Goal: Task Accomplishment & Management: Complete application form

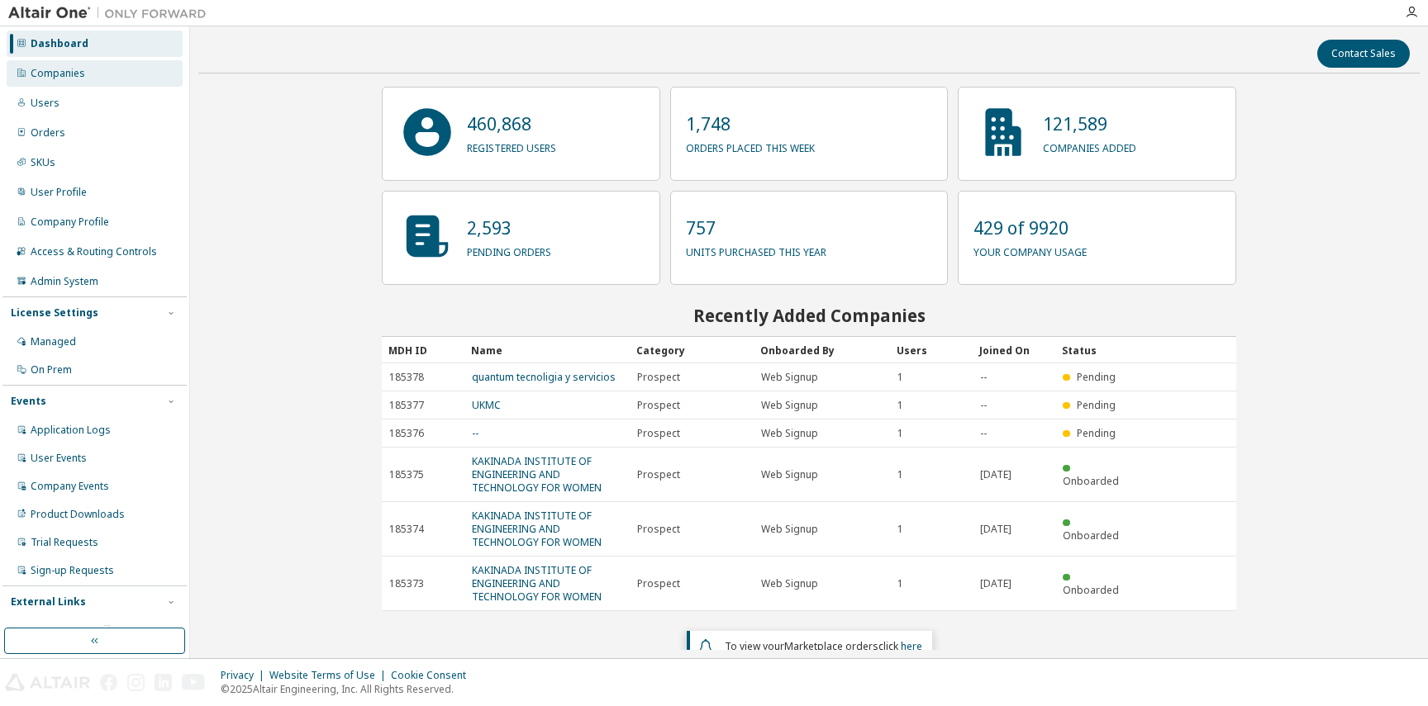
click at [85, 76] on div "Companies" at bounding box center [95, 73] width 176 height 26
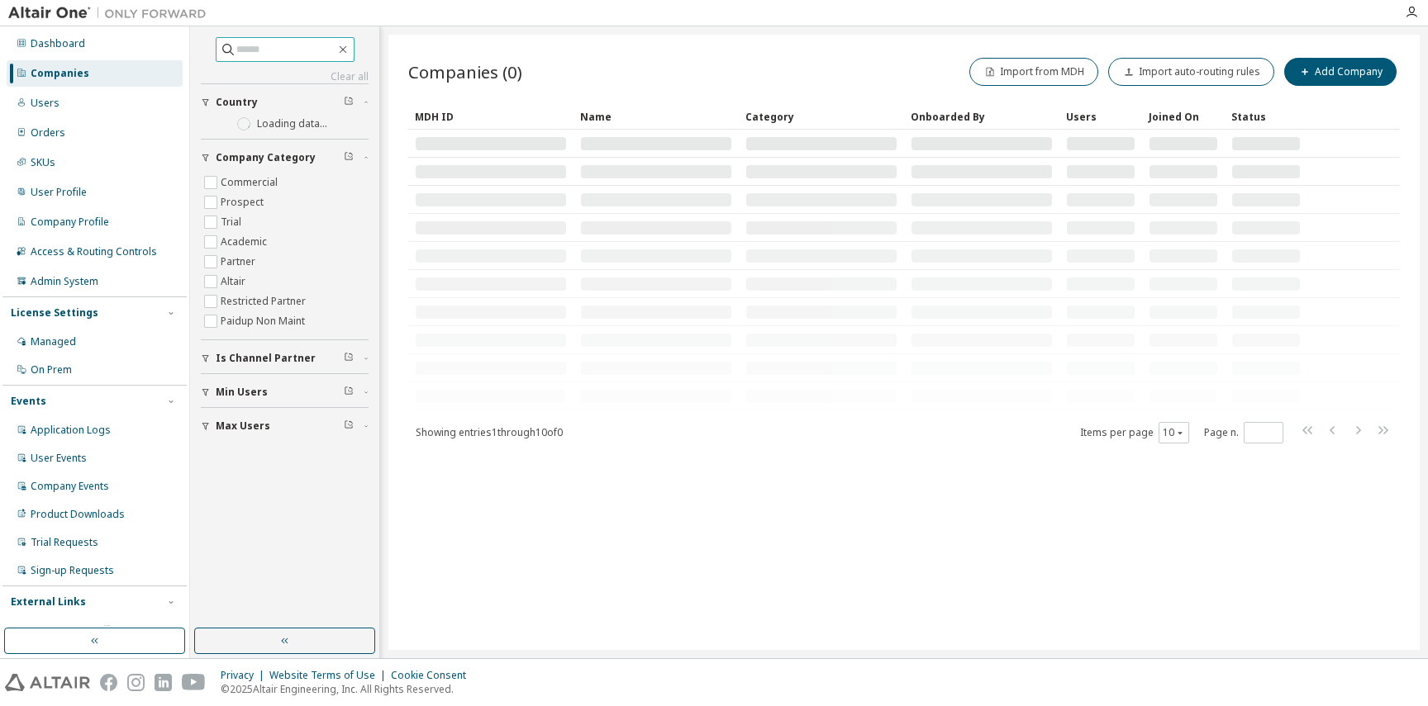
click at [236, 47] on input "text" at bounding box center [285, 49] width 99 height 17
type input "*"
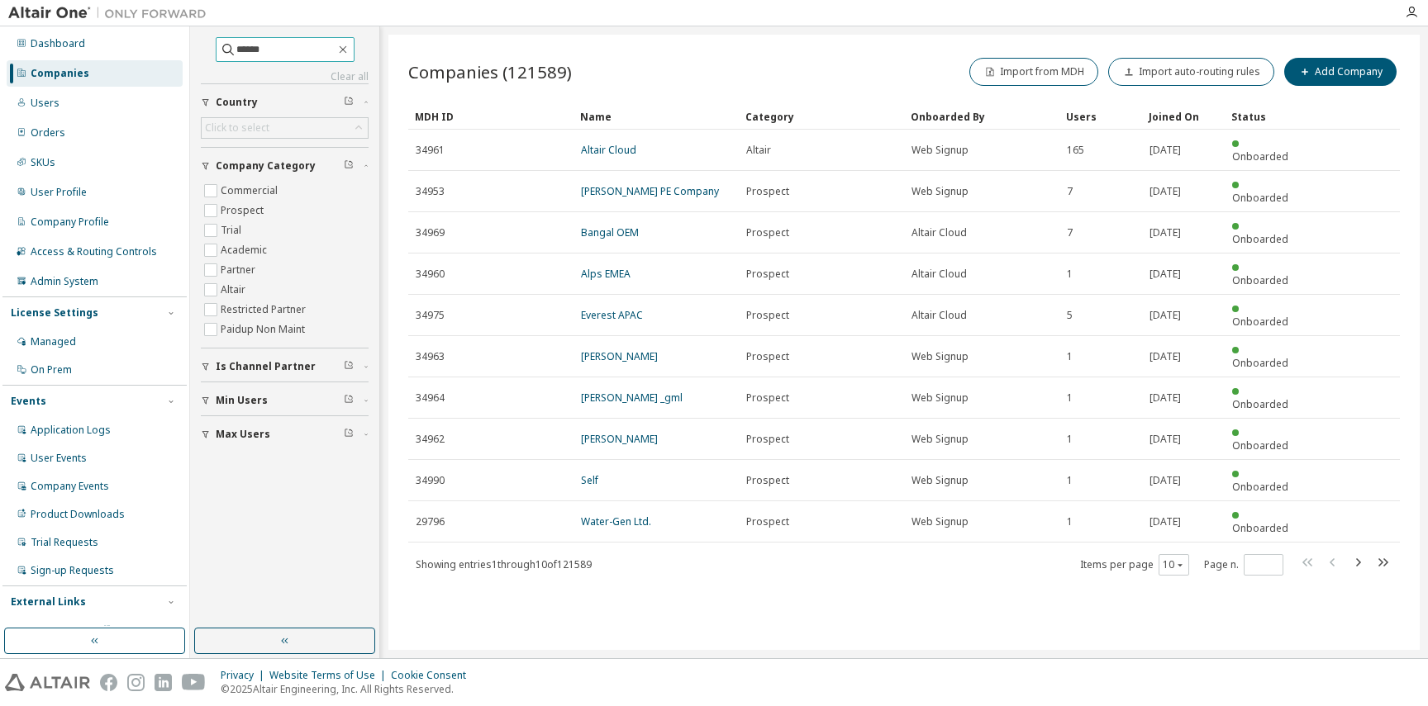
type input "******"
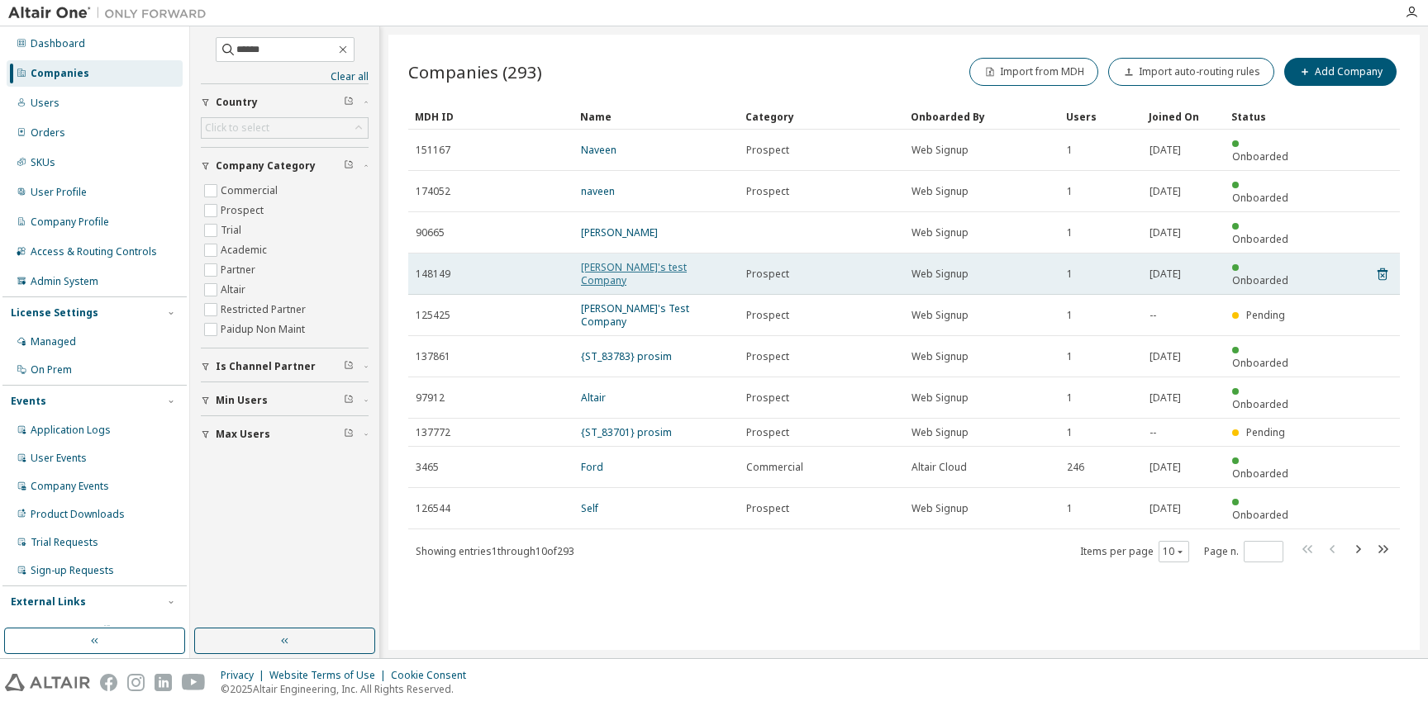
click at [663, 260] on link "[PERSON_NAME]'s test Company" at bounding box center [634, 273] width 106 height 27
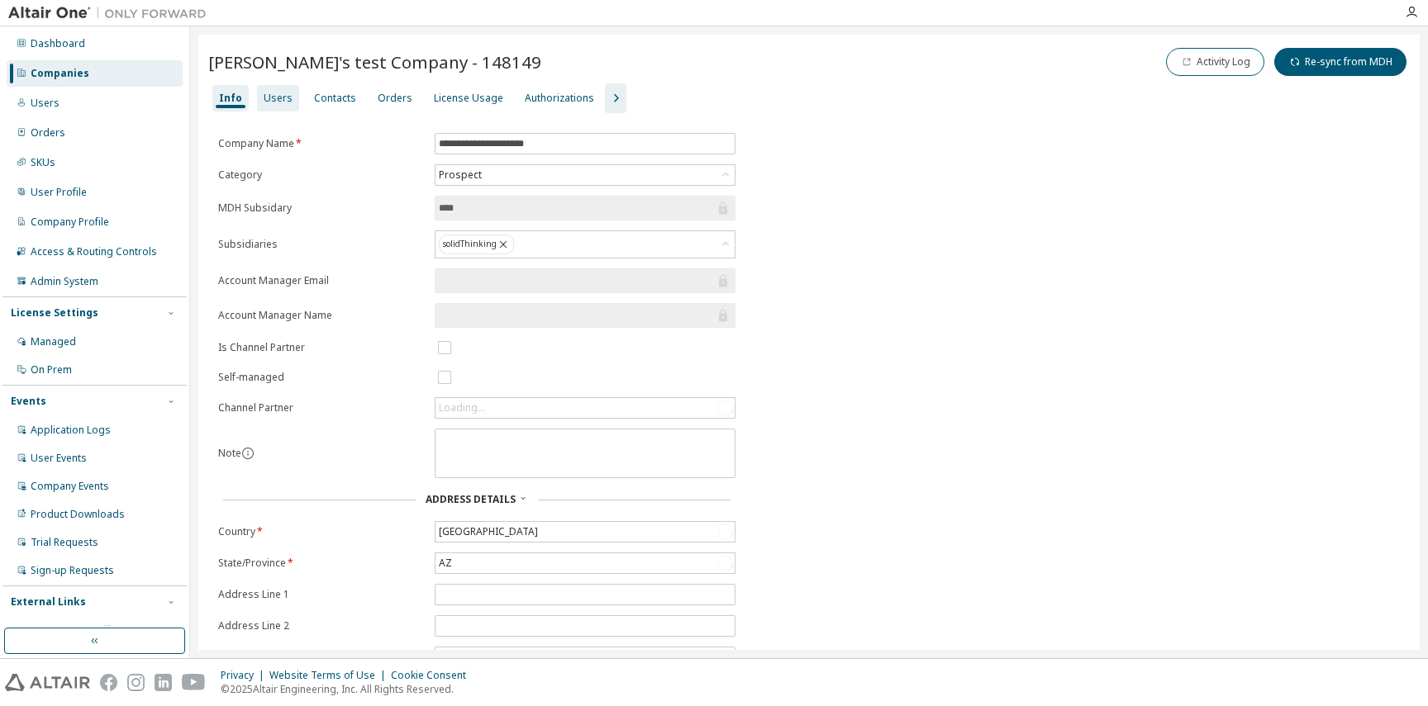
click at [277, 100] on div "Users" at bounding box center [278, 98] width 29 height 13
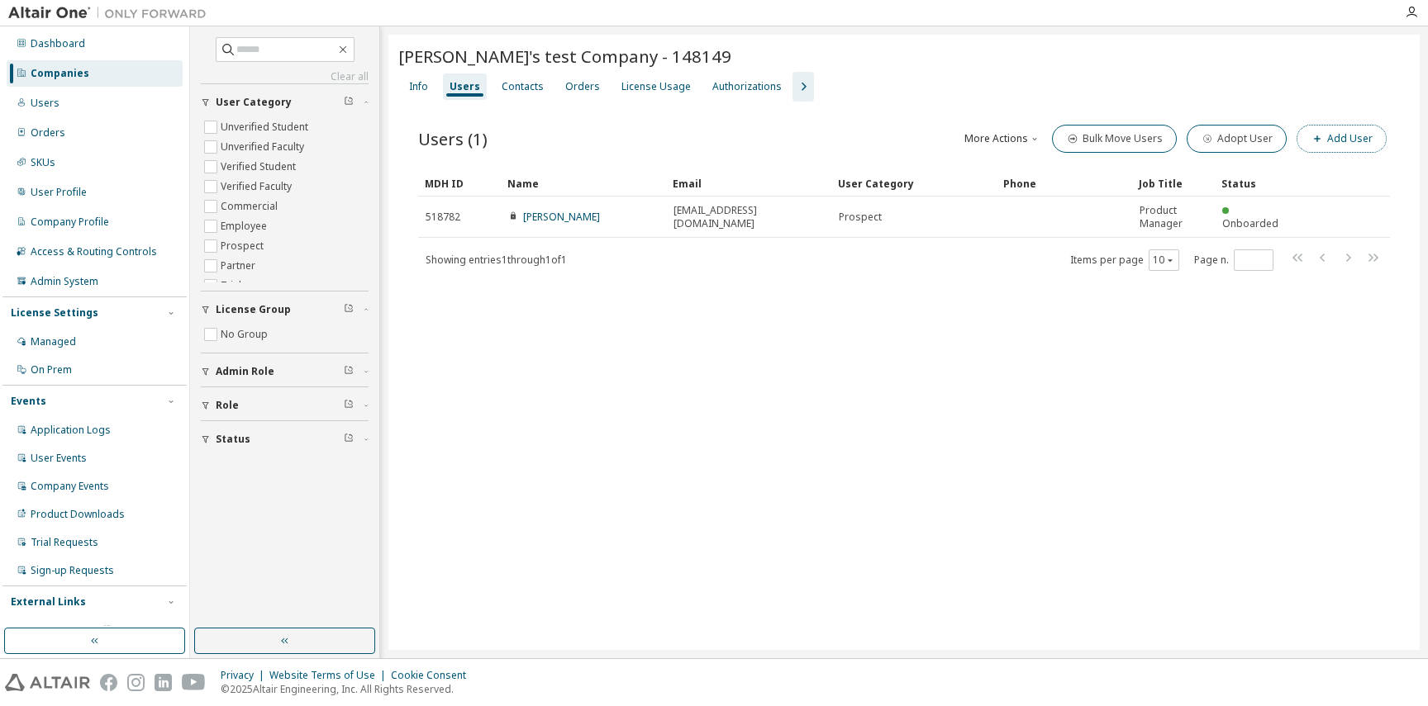
click at [1366, 130] on button "Add User" at bounding box center [1341, 139] width 90 height 28
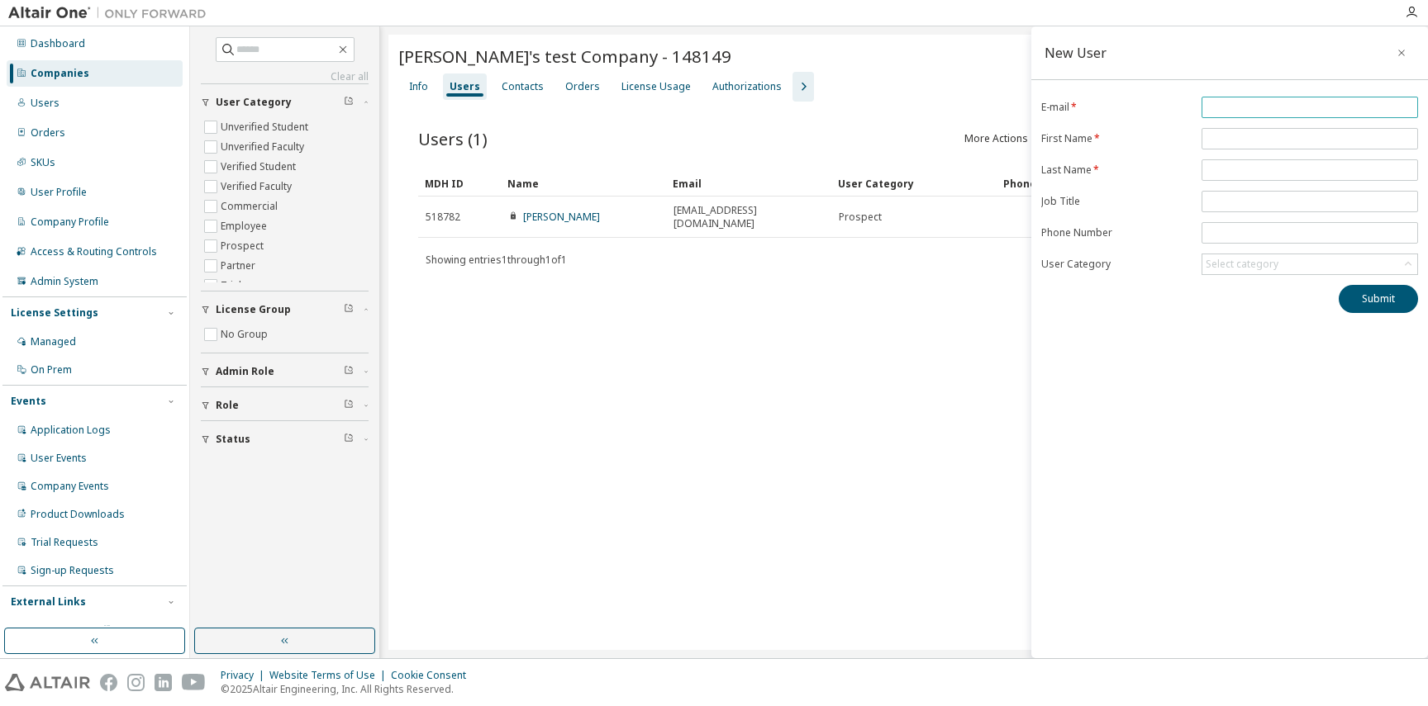
click at [1214, 112] on input "email" at bounding box center [1309, 107] width 208 height 13
type input "*"
type input "**********"
click at [1224, 128] on span at bounding box center [1309, 138] width 216 height 21
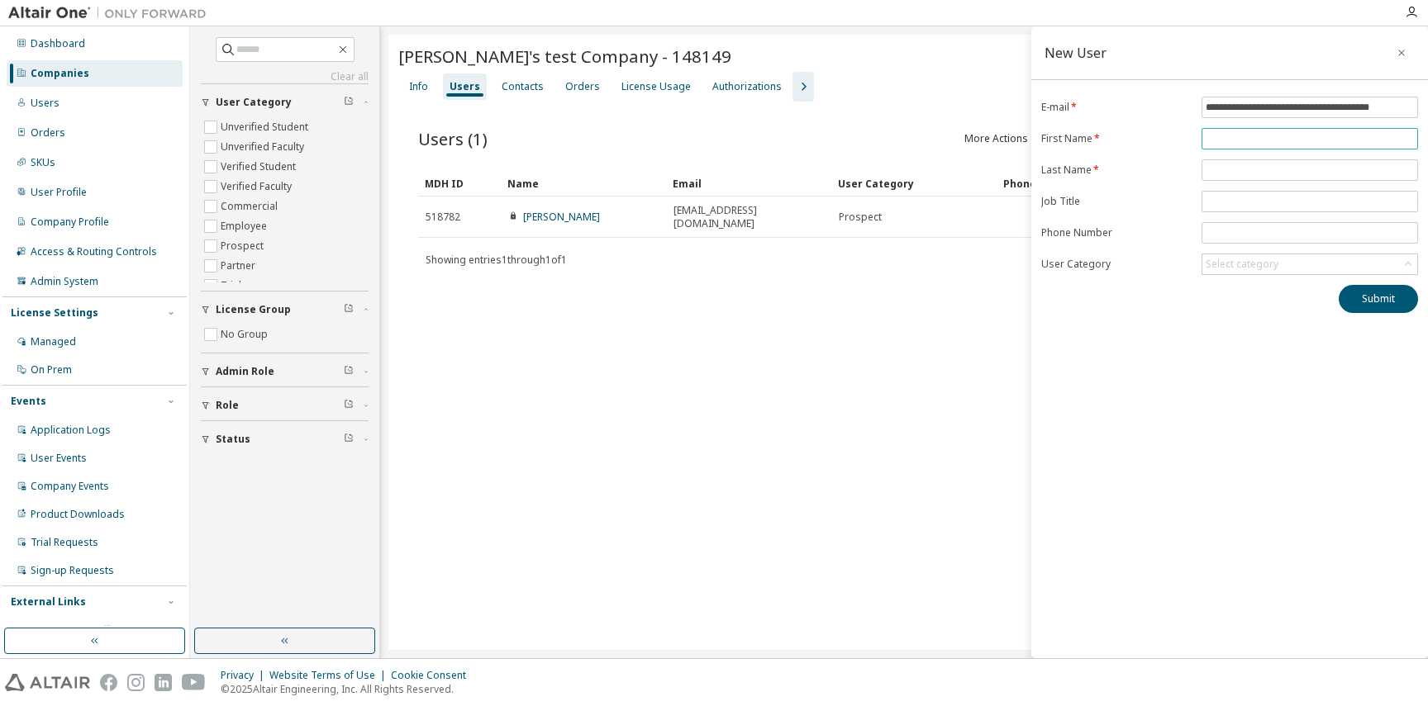
scroll to position [0, 0]
click at [1221, 138] on input "text" at bounding box center [1309, 138] width 208 height 13
type input "******"
type input "*****"
click at [1268, 271] on div "Select category" at bounding box center [1242, 264] width 78 height 18
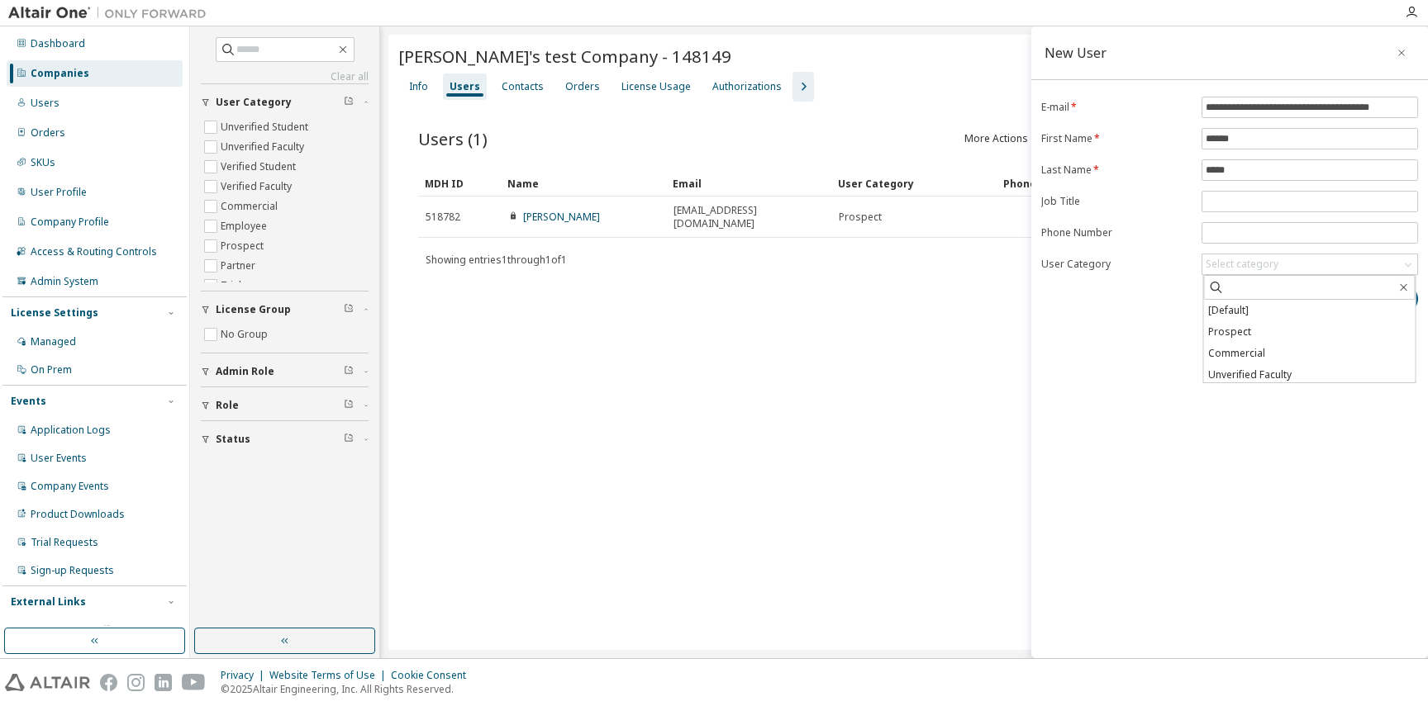
click at [1136, 276] on div "**********" at bounding box center [1229, 205] width 397 height 216
click at [1390, 291] on button "Submit" at bounding box center [1377, 299] width 79 height 28
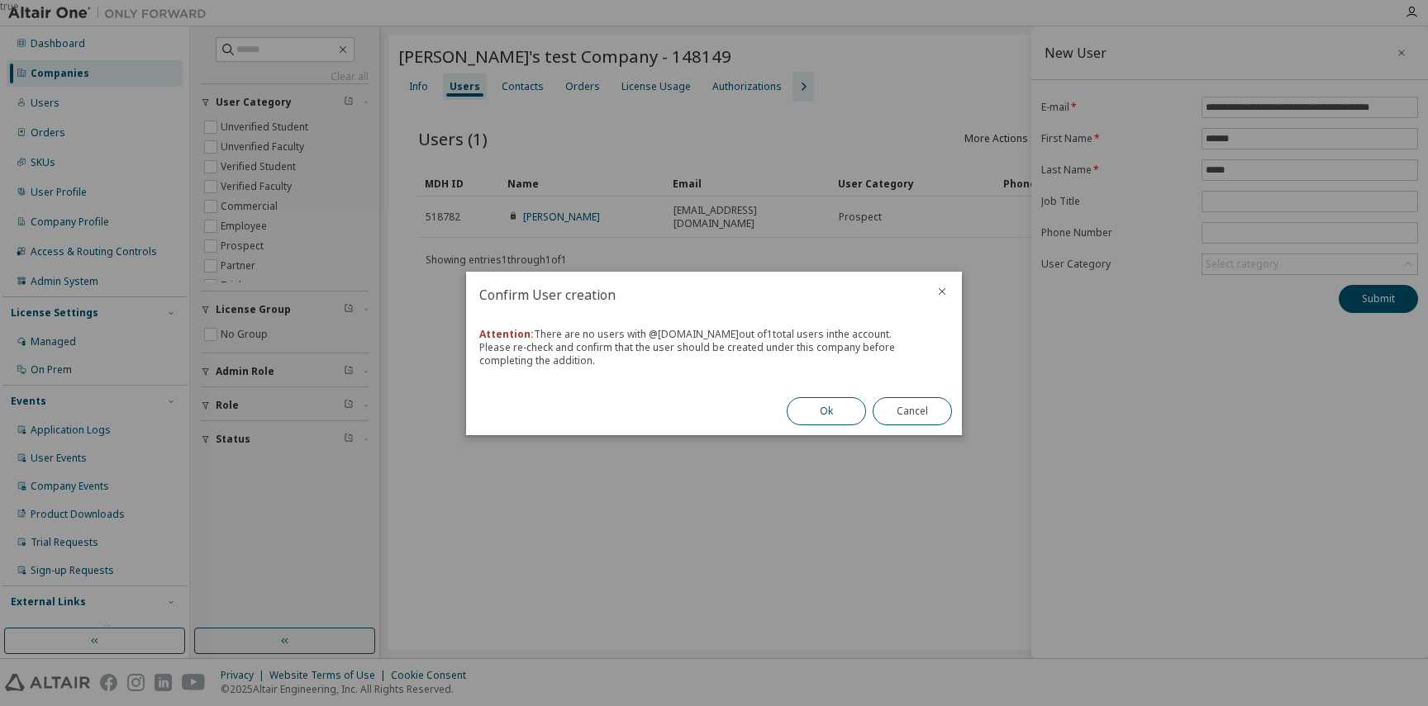
click at [812, 416] on button "Ok" at bounding box center [825, 411] width 79 height 28
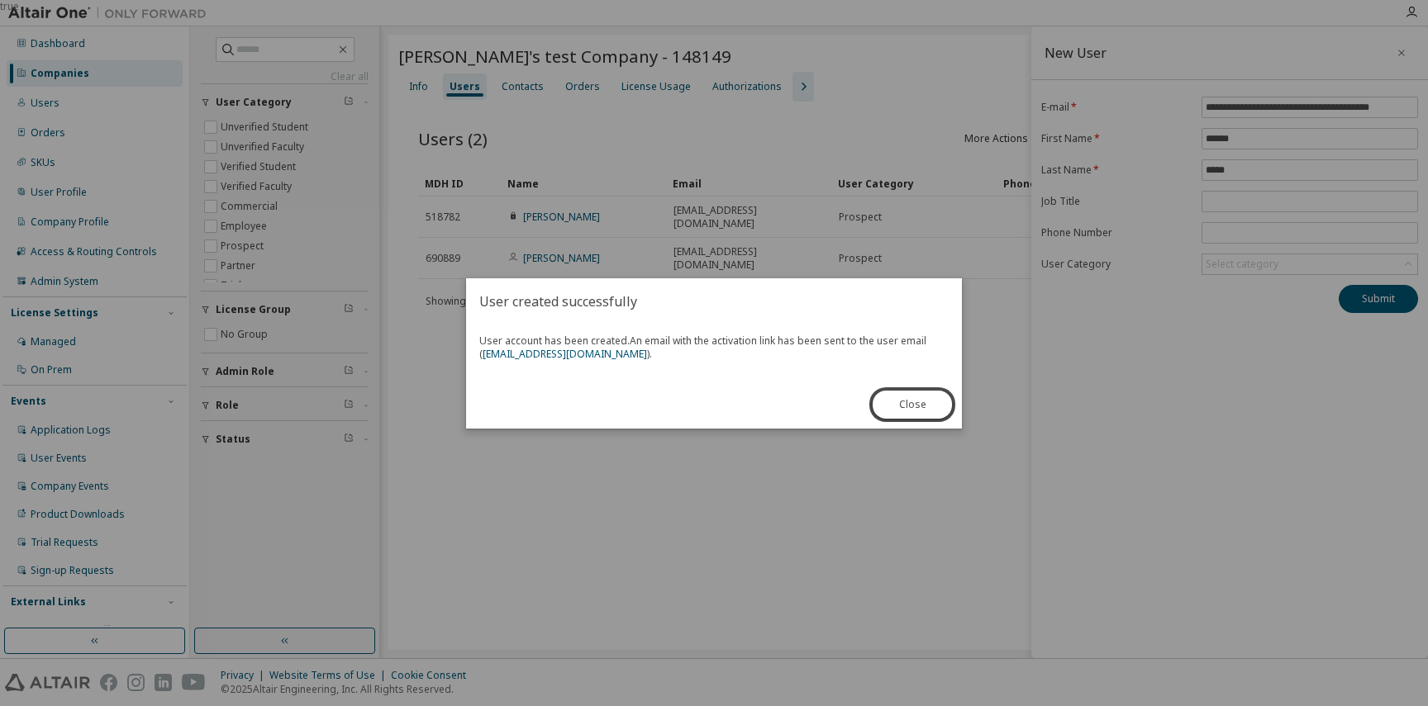
click at [768, 356] on span "User account has been created. An email with the activation link has been sent …" at bounding box center [713, 348] width 469 height 26
click at [889, 401] on button "Close" at bounding box center [911, 405] width 79 height 28
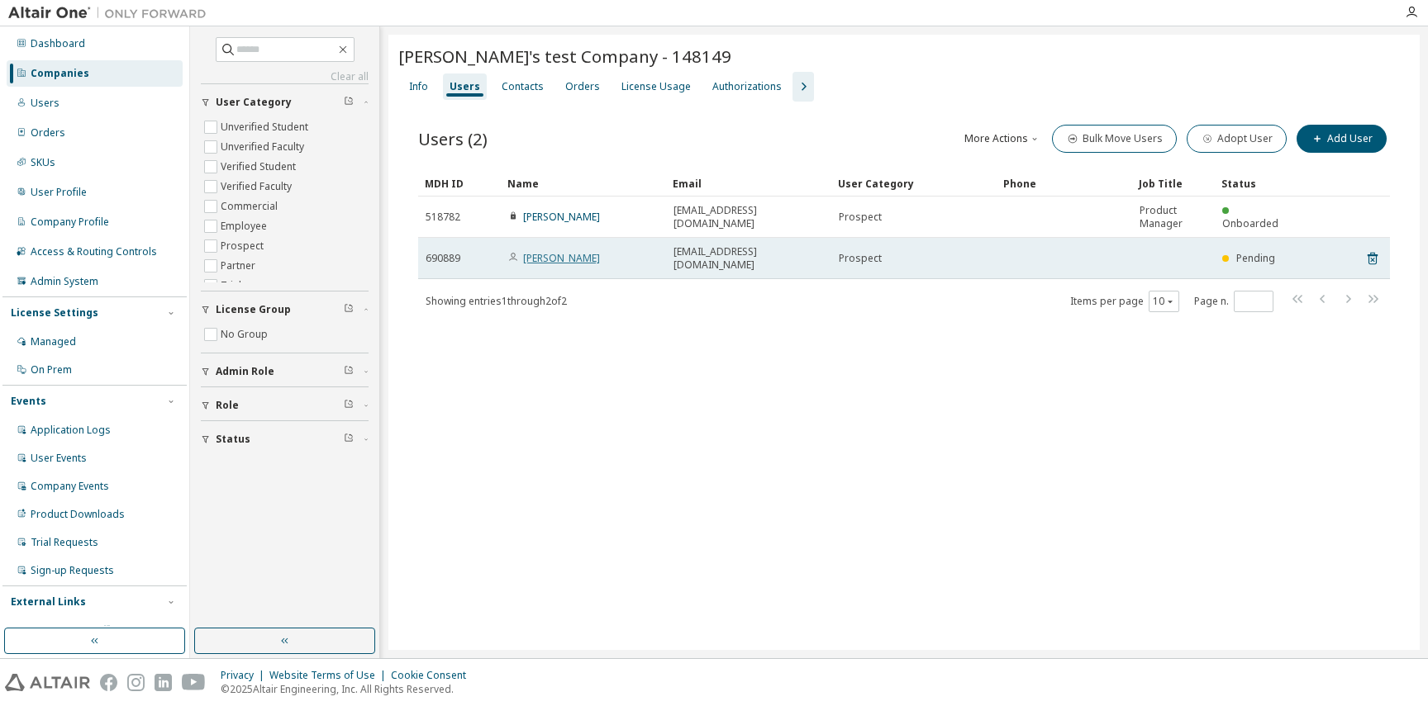
click at [557, 251] on link "[PERSON_NAME]" at bounding box center [561, 258] width 77 height 14
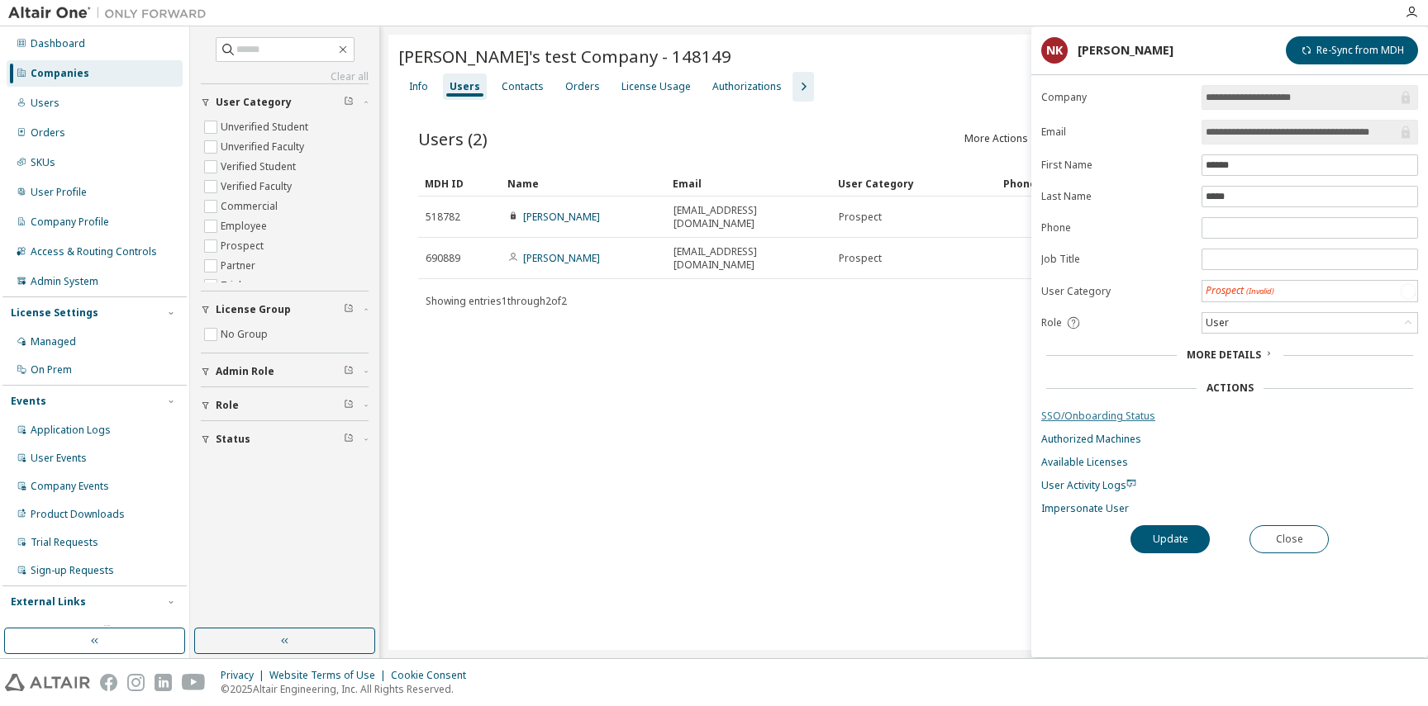
click at [1071, 417] on link "SSO/Onboarding Status" at bounding box center [1229, 416] width 377 height 13
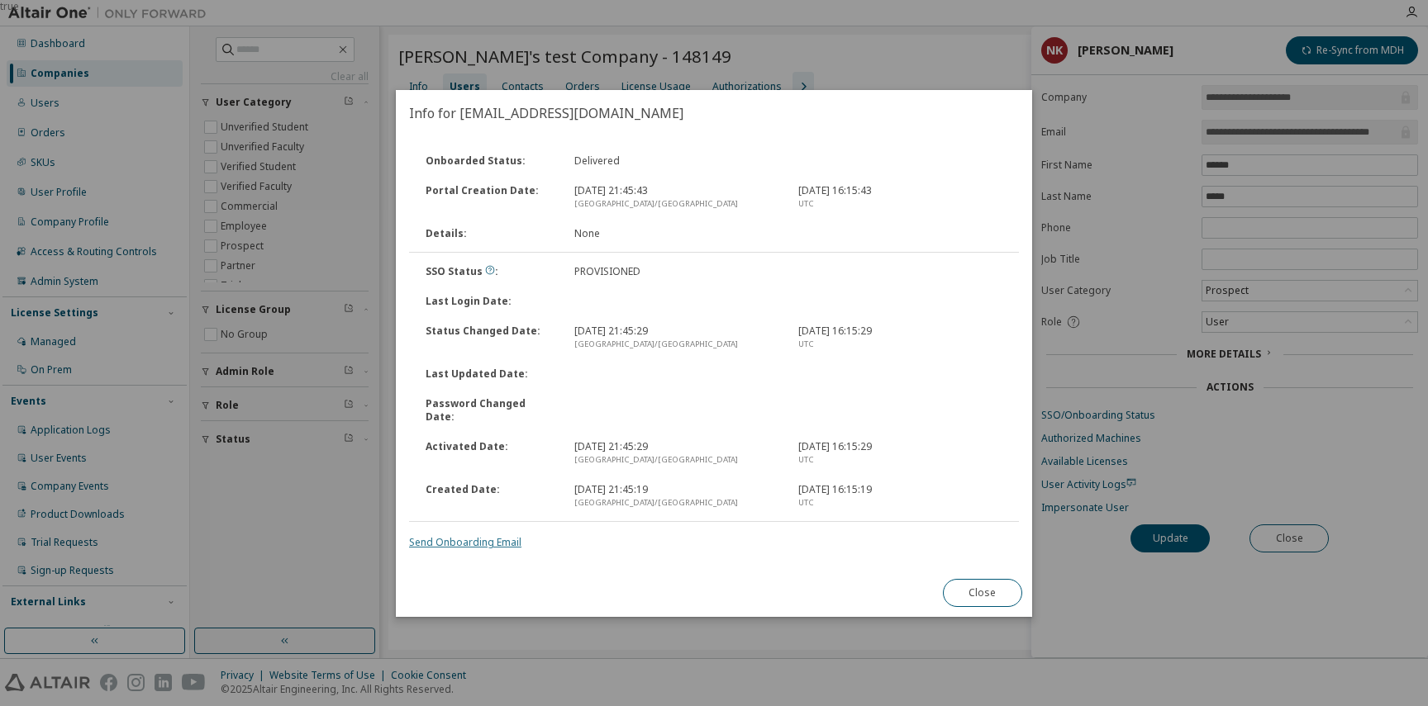
click at [483, 539] on link "Send Onboarding Email" at bounding box center [465, 542] width 112 height 14
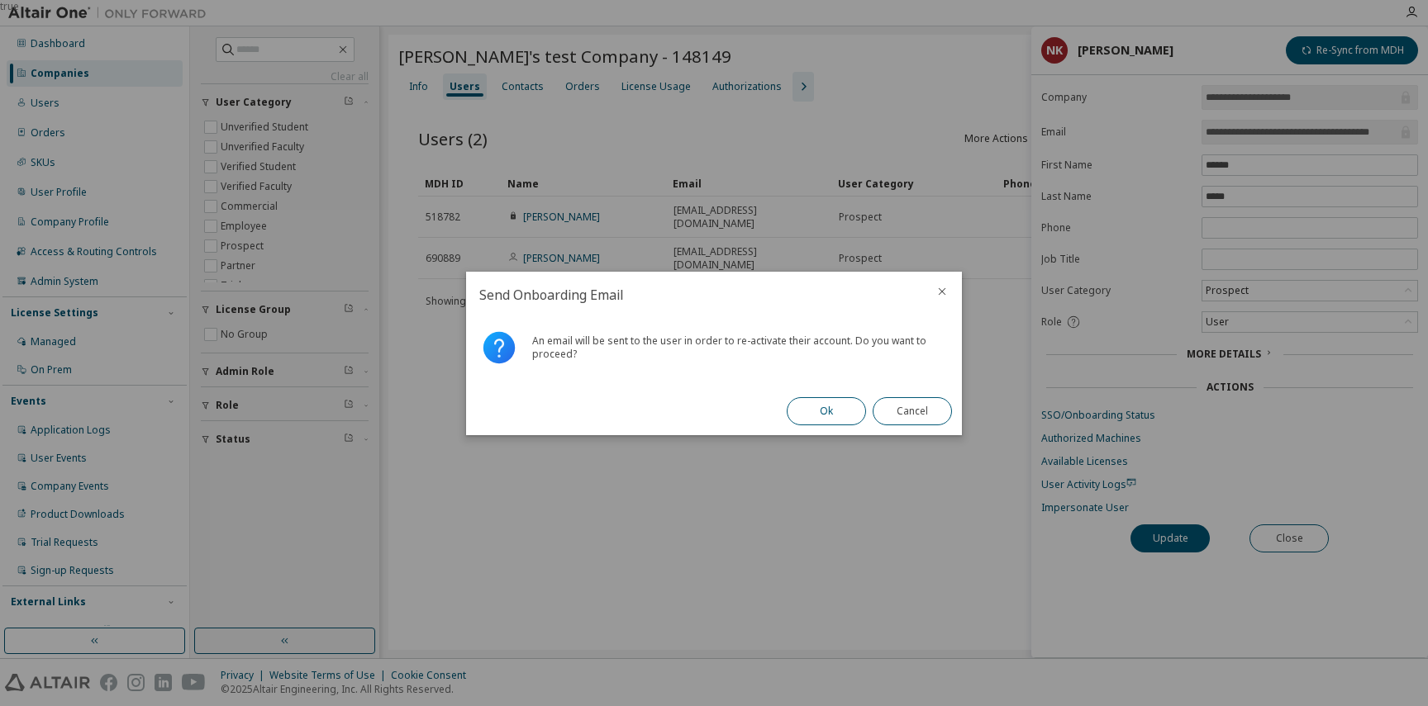
click at [805, 420] on button "Ok" at bounding box center [825, 411] width 79 height 28
click at [908, 415] on button "Close" at bounding box center [911, 411] width 79 height 28
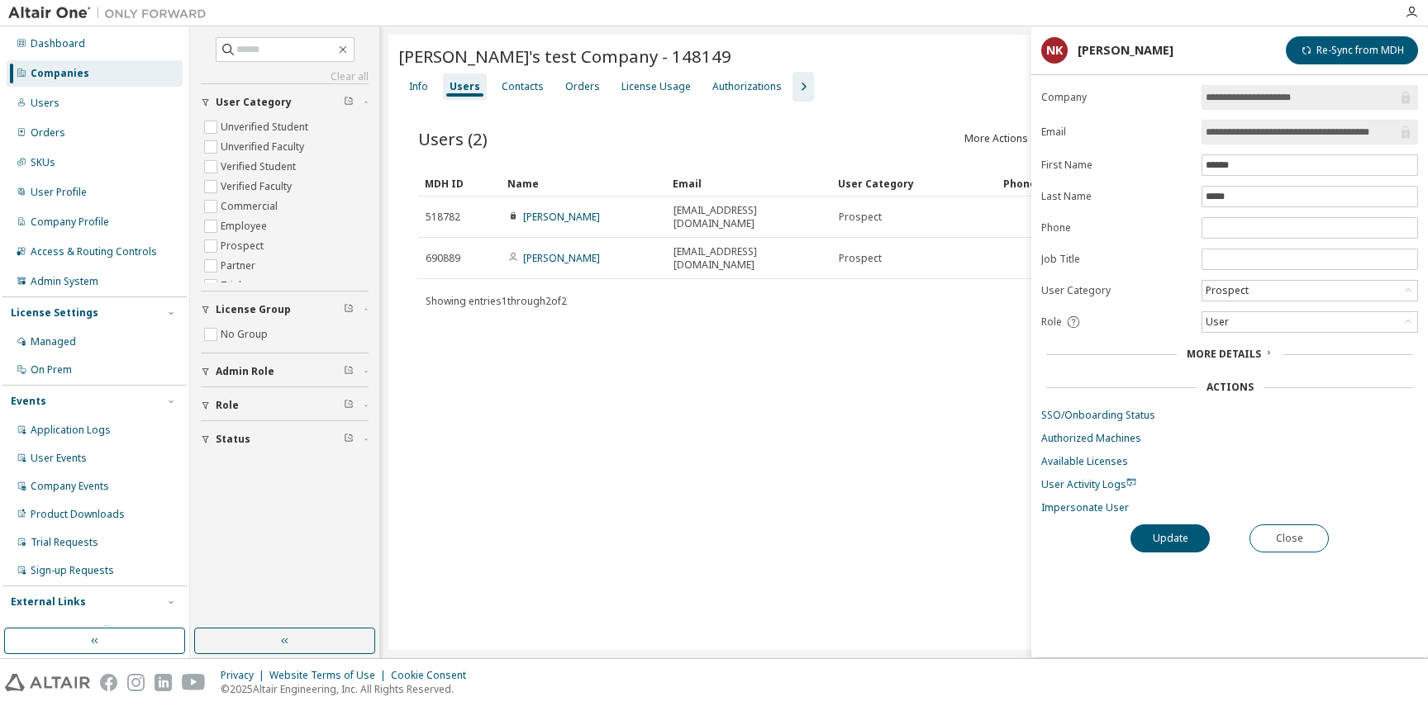
click at [853, 367] on div "[PERSON_NAME]'s test Company - 148149 Clear Load Save Save As Field Operator Va…" at bounding box center [903, 342] width 1031 height 615
